Goal: Information Seeking & Learning: Learn about a topic

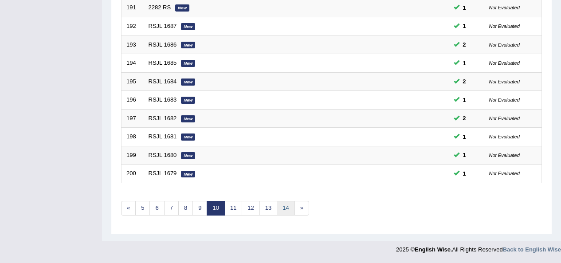
click at [291, 203] on link "14" at bounding box center [286, 208] width 18 height 15
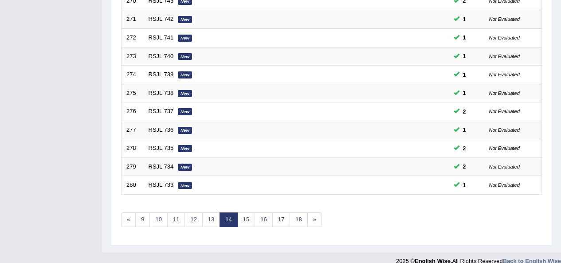
scroll to position [324, 0]
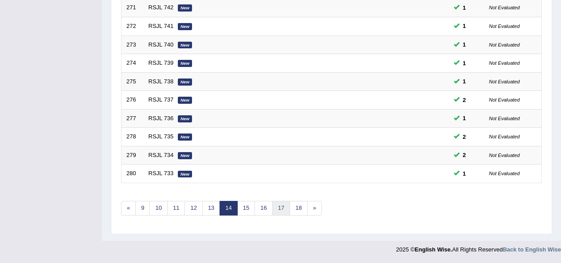
click at [277, 209] on link "17" at bounding box center [281, 208] width 18 height 15
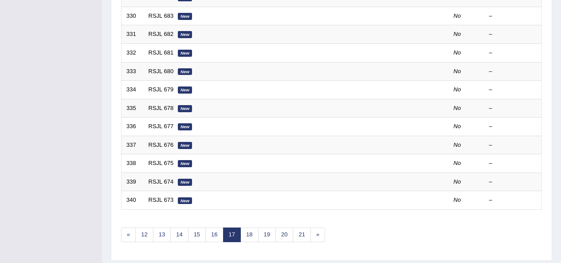
scroll to position [324, 0]
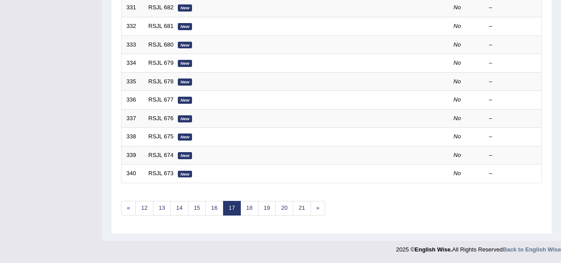
click at [216, 209] on link "16" at bounding box center [214, 208] width 18 height 15
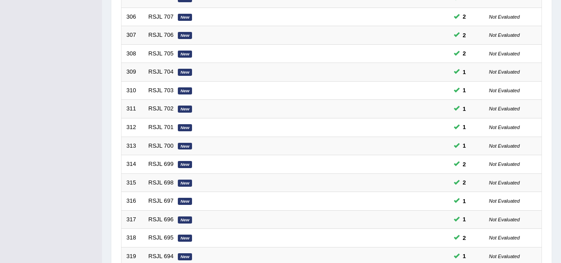
scroll to position [324, 0]
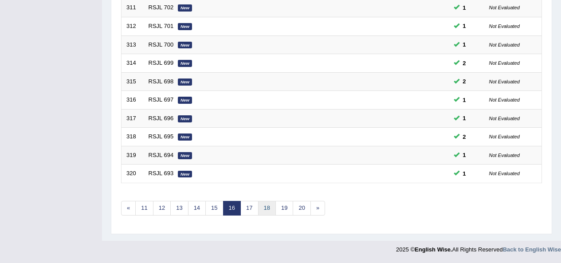
click at [258, 209] on link "18" at bounding box center [267, 208] width 18 height 15
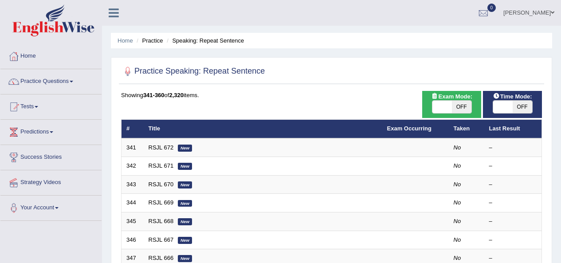
click at [191, 149] on em "New" at bounding box center [185, 148] width 14 height 7
click at [189, 150] on em "New" at bounding box center [185, 148] width 14 height 7
click at [191, 148] on em "New" at bounding box center [185, 148] width 14 height 7
click at [168, 145] on link "RSJL 672" at bounding box center [161, 147] width 25 height 7
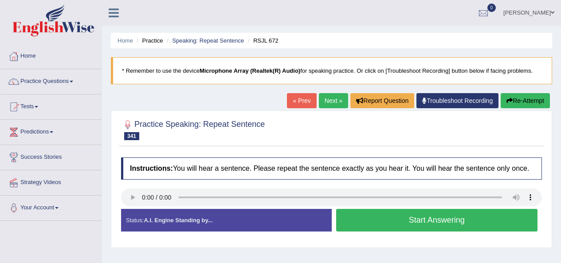
click at [88, 98] on link "Tests" at bounding box center [50, 105] width 101 height 22
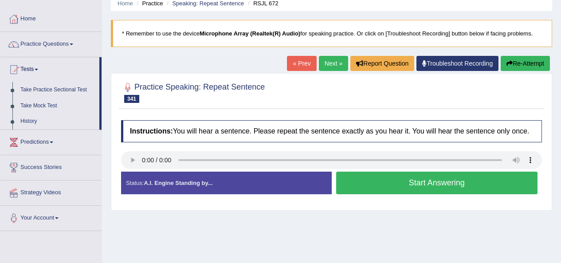
scroll to position [33, 0]
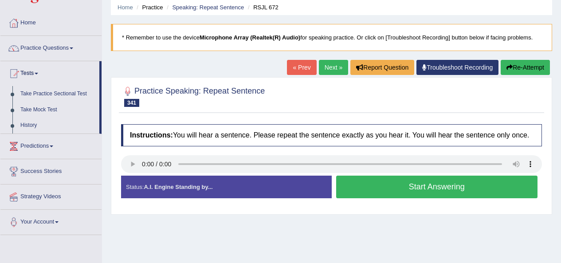
click at [59, 38] on link "Practice Questions" at bounding box center [50, 47] width 101 height 22
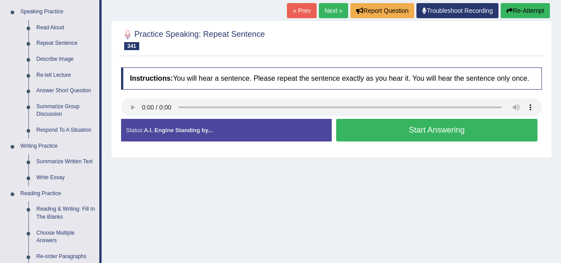
scroll to position [91, 0]
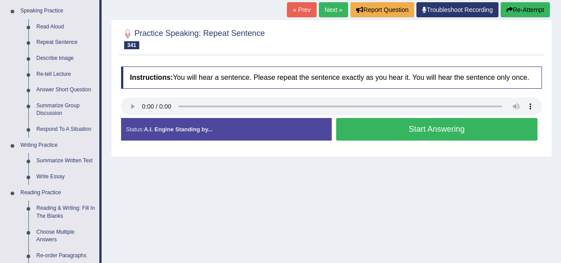
click at [82, 107] on link "Summarize Group Discussion" at bounding box center [65, 109] width 67 height 23
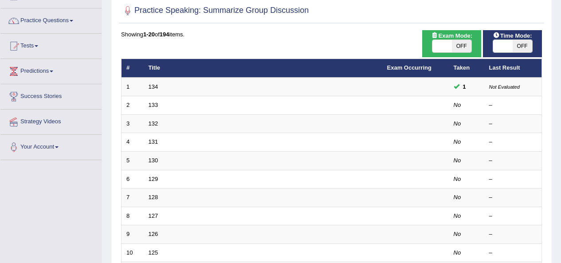
scroll to position [63, 0]
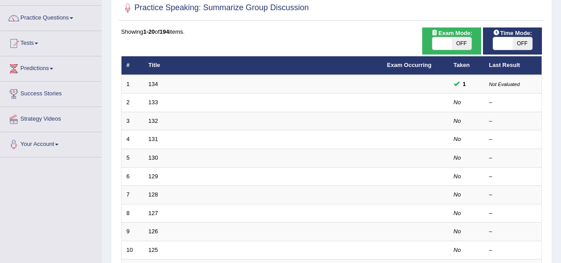
click at [157, 85] on link "134" at bounding box center [154, 84] width 10 height 7
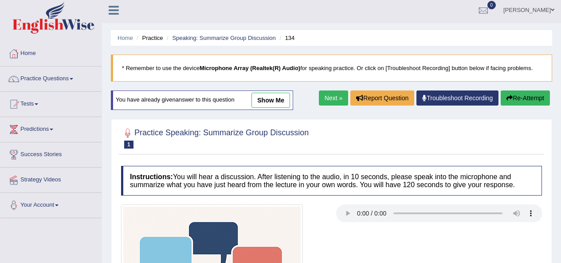
scroll to position [4, 0]
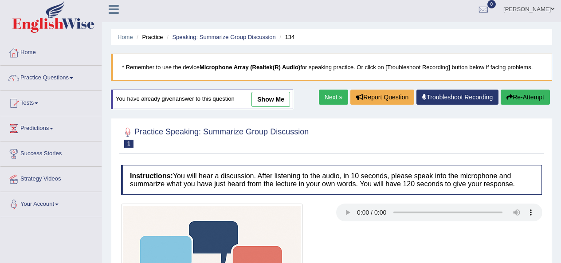
click at [325, 102] on link "Next »" at bounding box center [333, 97] width 29 height 15
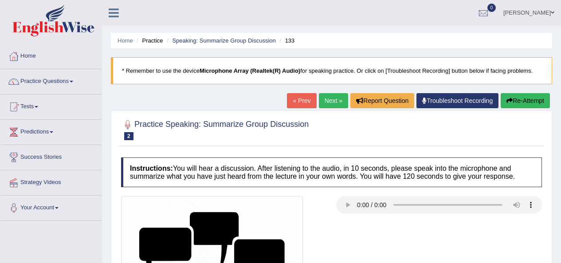
click at [72, 140] on link "Predictions" at bounding box center [50, 131] width 101 height 22
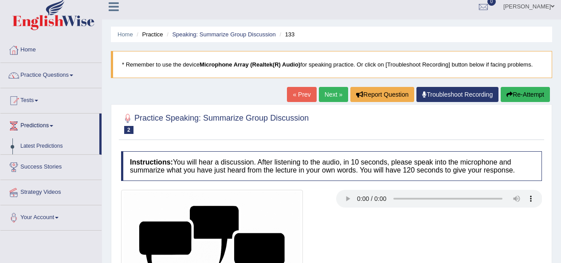
scroll to position [5, 0]
